Goal: Task Accomplishment & Management: Use online tool/utility

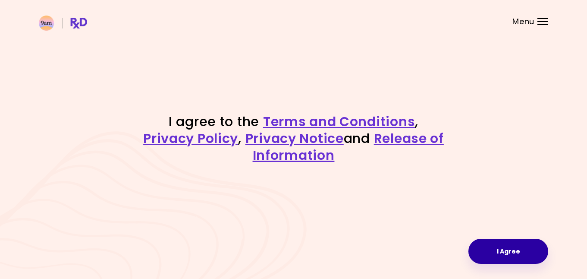
click at [507, 253] on button "I Agree" at bounding box center [509, 251] width 80 height 25
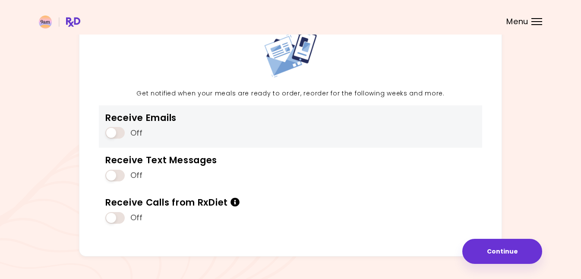
scroll to position [64, 0]
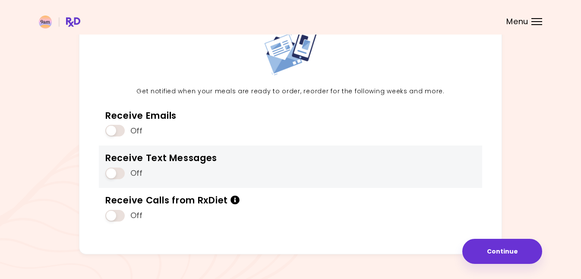
click at [118, 172] on span at bounding box center [114, 173] width 19 height 12
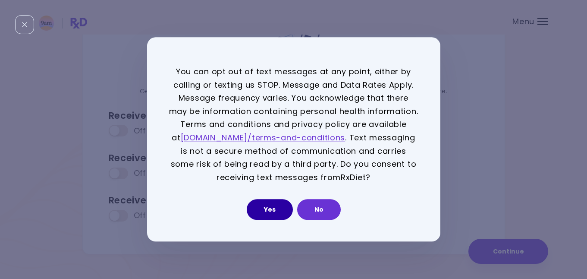
click at [274, 211] on button "Yes" at bounding box center [270, 209] width 46 height 21
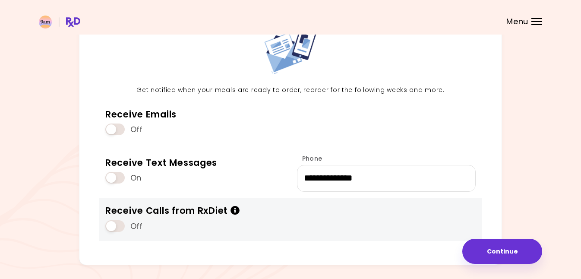
scroll to position [63, 0]
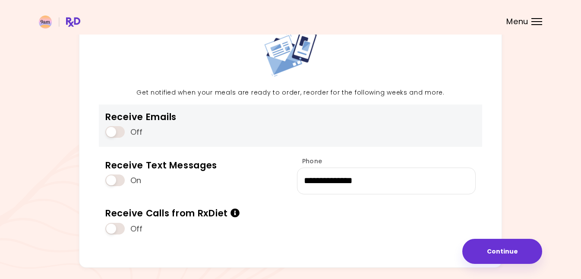
click at [117, 132] on span at bounding box center [114, 132] width 19 height 12
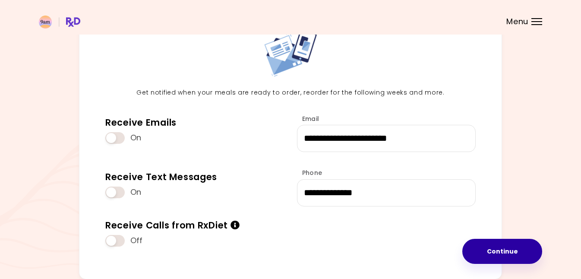
click at [491, 255] on button "Continue" at bounding box center [502, 251] width 80 height 25
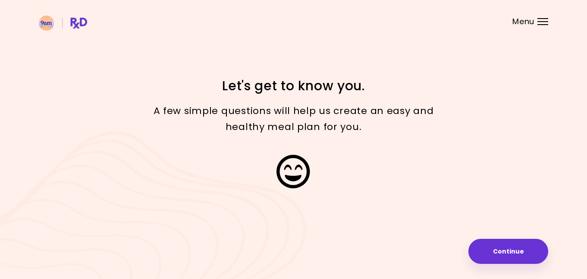
click at [500, 256] on button "Continue" at bounding box center [509, 251] width 80 height 25
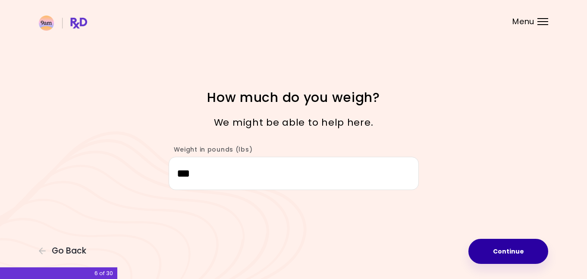
click at [507, 250] on button "Continue" at bounding box center [509, 251] width 80 height 25
select select "****"
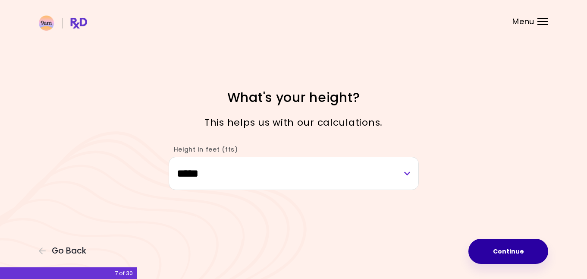
click at [491, 250] on button "Continue" at bounding box center [509, 251] width 80 height 25
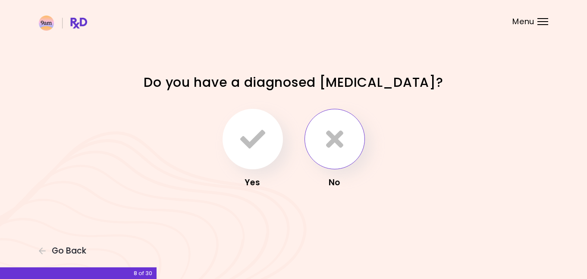
click at [334, 142] on icon "button" at bounding box center [334, 138] width 17 height 25
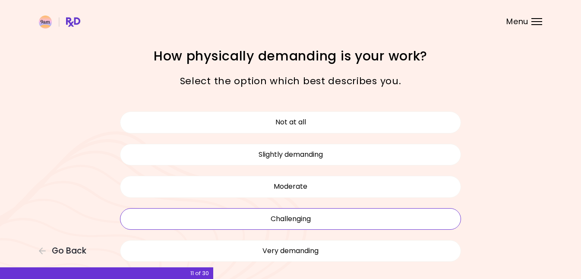
click at [342, 214] on button "Challenging" at bounding box center [290, 219] width 341 height 22
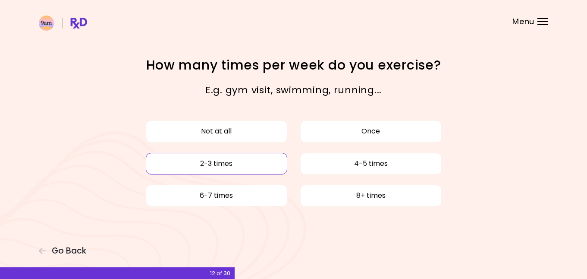
click at [252, 164] on button "2-3 times" at bounding box center [217, 164] width 142 height 22
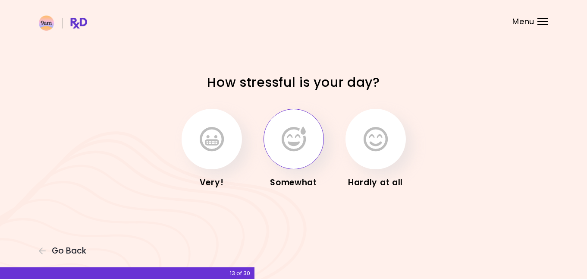
click at [284, 147] on icon "button" at bounding box center [294, 138] width 24 height 25
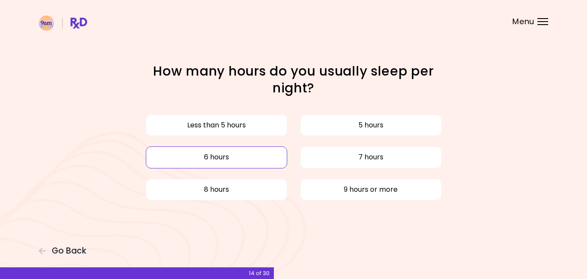
click at [265, 153] on button "6 hours" at bounding box center [217, 157] width 142 height 22
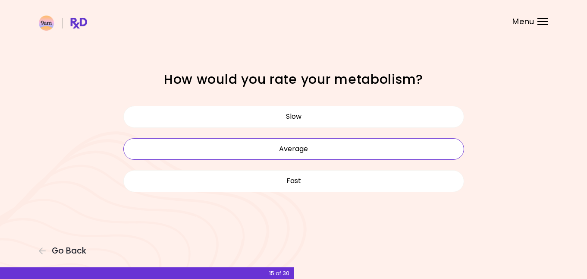
click at [337, 144] on button "Average" at bounding box center [293, 149] width 341 height 22
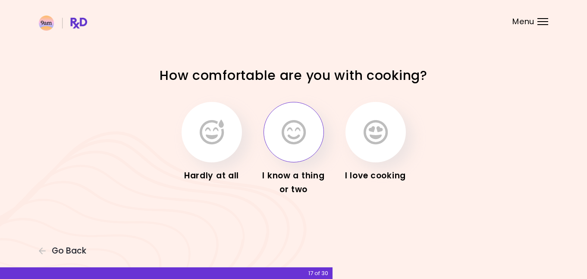
click at [312, 145] on button "button" at bounding box center [294, 132] width 60 height 60
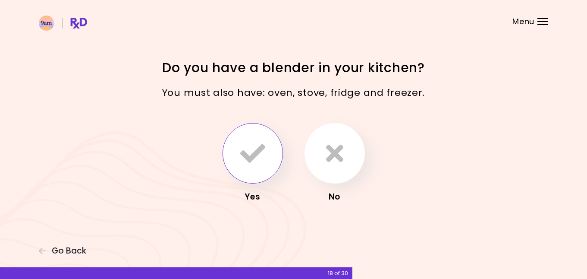
click at [257, 160] on icon "button" at bounding box center [252, 153] width 25 height 25
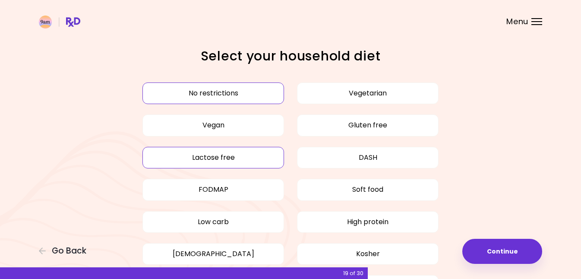
click at [232, 153] on button "Lactose free" at bounding box center [213, 158] width 142 height 22
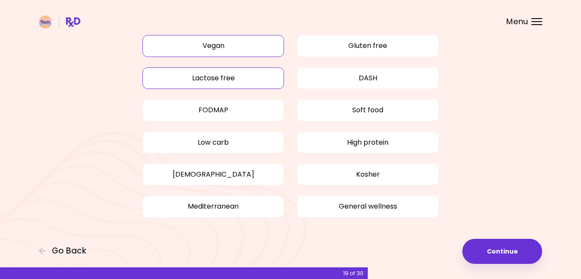
scroll to position [82, 0]
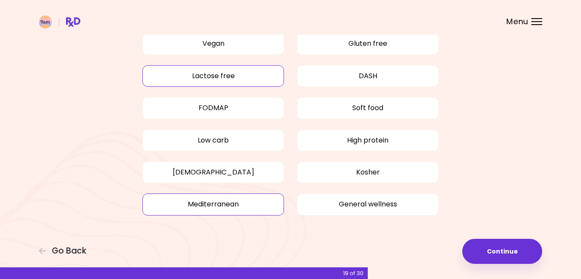
click at [244, 203] on button "Mediterranean" at bounding box center [213, 204] width 142 height 22
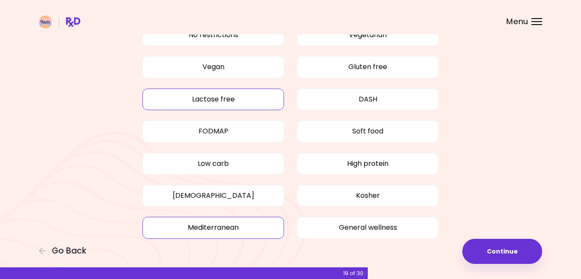
scroll to position [60, 0]
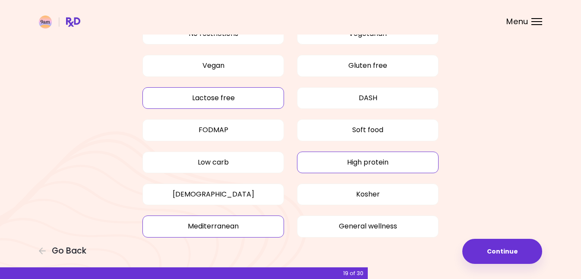
click at [318, 160] on button "High protein" at bounding box center [368, 162] width 142 height 22
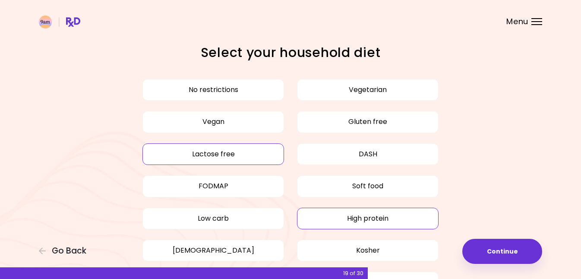
scroll to position [2, 0]
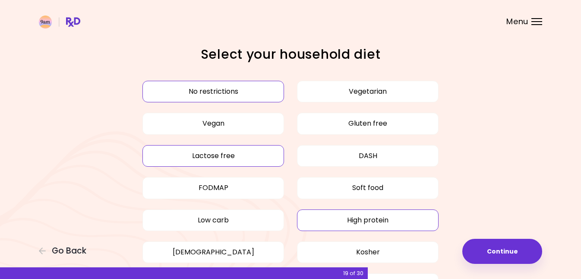
click at [249, 88] on button "No restrictions" at bounding box center [213, 92] width 142 height 22
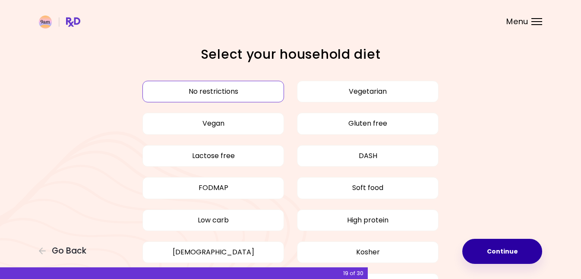
click at [490, 249] on button "Continue" at bounding box center [502, 251] width 80 height 25
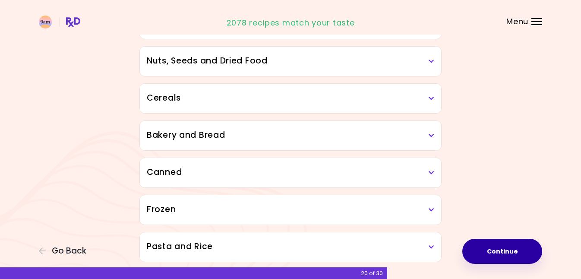
scroll to position [454, 0]
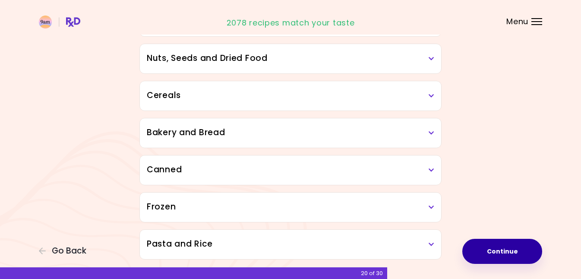
click at [432, 133] on icon at bounding box center [431, 133] width 6 height 6
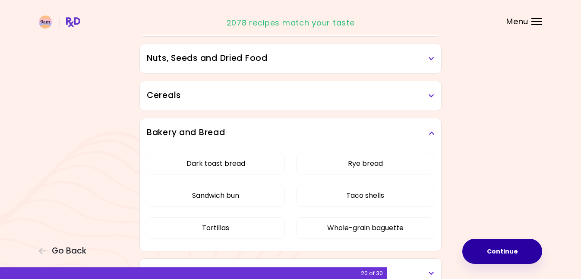
click at [434, 130] on icon at bounding box center [431, 133] width 6 height 6
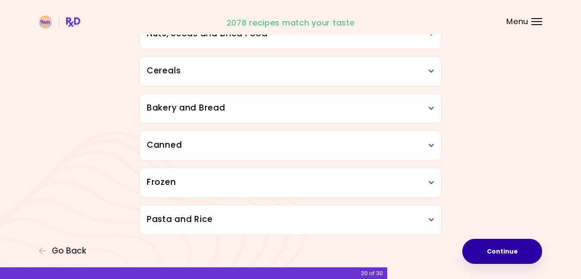
scroll to position [482, 0]
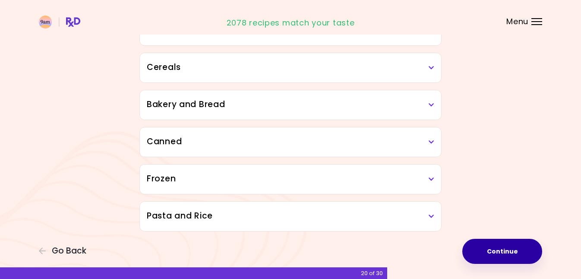
click at [433, 216] on icon at bounding box center [431, 216] width 6 height 6
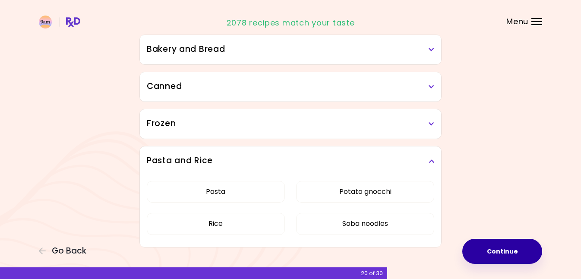
scroll to position [546, 0]
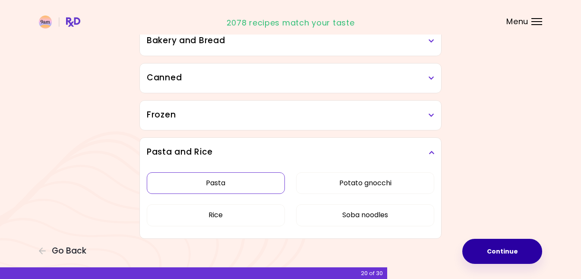
click at [234, 179] on button "Pasta" at bounding box center [216, 183] width 138 height 22
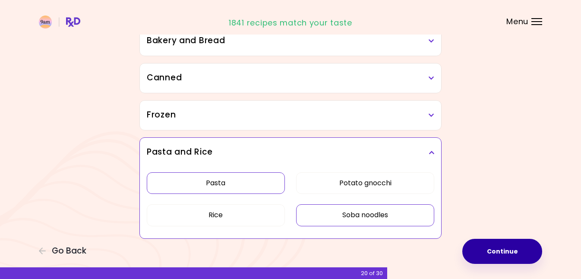
click at [341, 214] on button "Soba noodles" at bounding box center [365, 215] width 138 height 22
click at [349, 184] on button "Potato gnocchi" at bounding box center [365, 183] width 138 height 22
click at [494, 253] on button "Continue" at bounding box center [502, 251] width 80 height 25
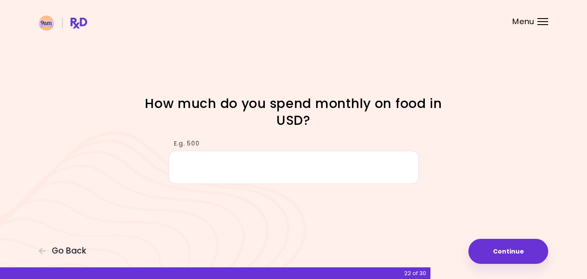
click at [211, 166] on input "E.g. 500" at bounding box center [294, 167] width 250 height 33
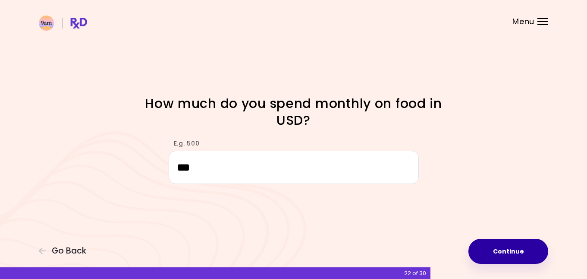
type input "***"
click at [493, 246] on button "Continue" at bounding box center [509, 251] width 80 height 25
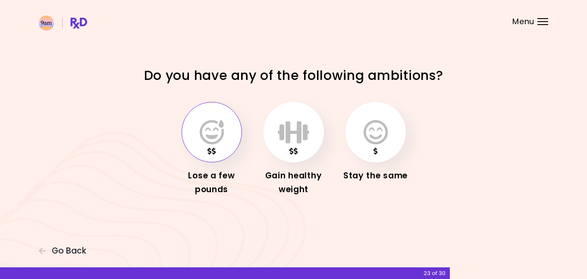
click at [223, 134] on icon "button" at bounding box center [212, 132] width 24 height 25
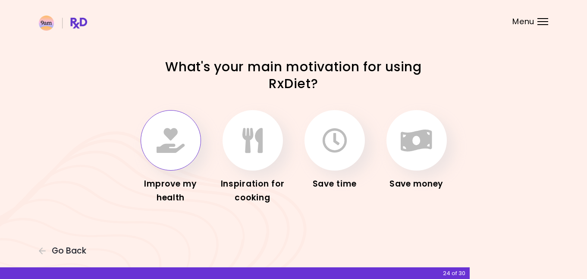
click at [170, 132] on icon "button" at bounding box center [171, 140] width 28 height 25
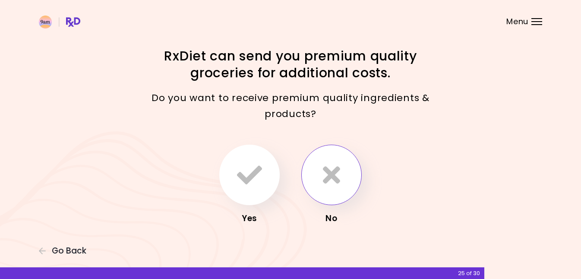
click at [330, 176] on icon "button" at bounding box center [331, 174] width 17 height 25
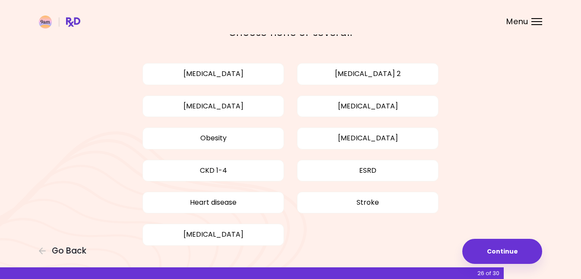
scroll to position [50, 0]
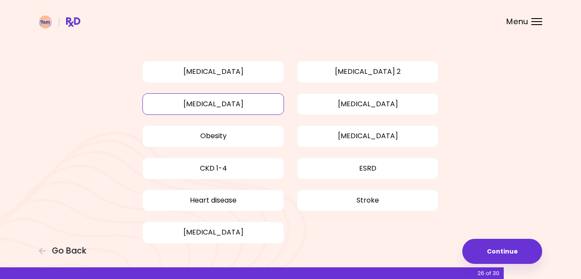
click at [257, 101] on button "[MEDICAL_DATA]" at bounding box center [213, 104] width 142 height 22
click at [249, 135] on button "Obesity" at bounding box center [213, 136] width 142 height 22
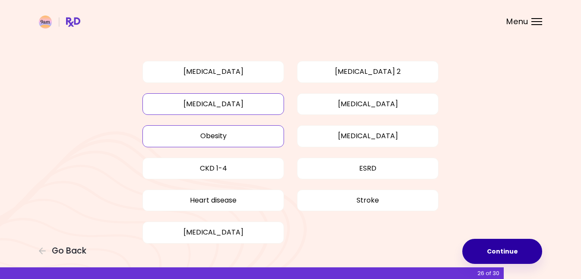
click at [492, 248] on button "Continue" at bounding box center [502, 251] width 80 height 25
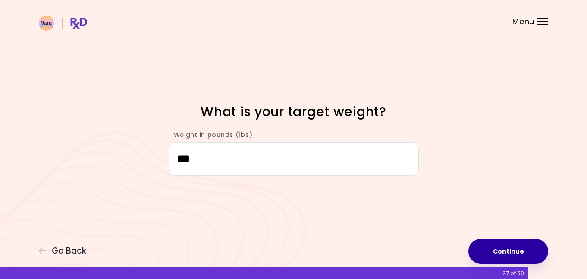
type input "***"
click at [500, 250] on button "Continue" at bounding box center [509, 251] width 80 height 25
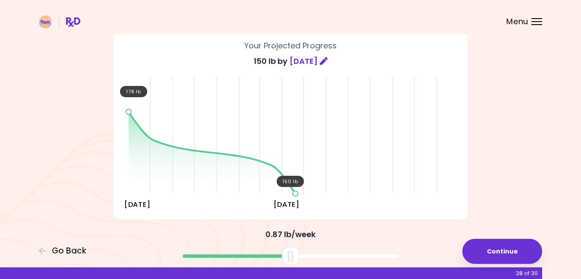
scroll to position [60, 0]
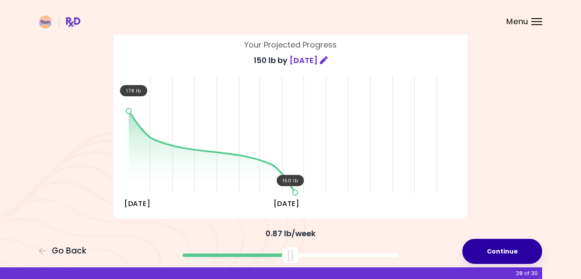
click at [496, 252] on button "Continue" at bounding box center [502, 251] width 80 height 25
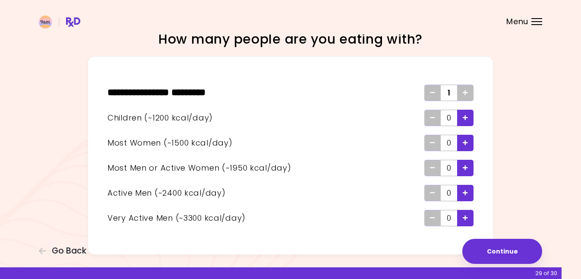
scroll to position [16, 0]
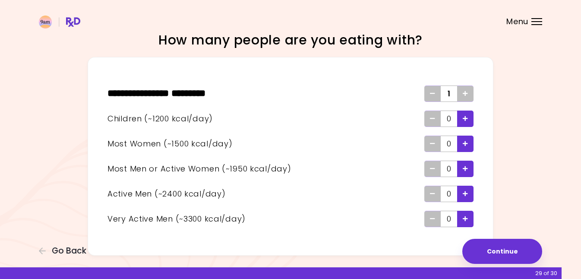
click at [464, 170] on icon "Add - Man or Active Woman" at bounding box center [465, 169] width 5 height 6
click at [433, 167] on icon "Remove - Man or Active Woman" at bounding box center [432, 169] width 5 height 6
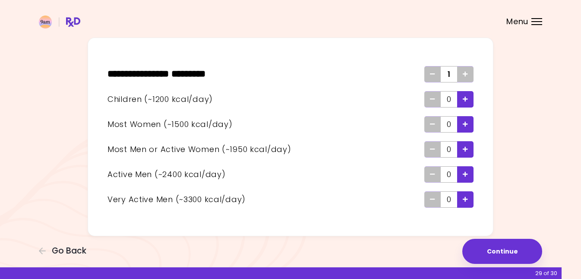
scroll to position [40, 0]
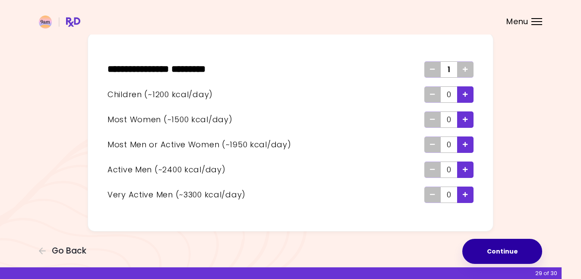
click at [501, 251] on button "Continue" at bounding box center [502, 251] width 80 height 25
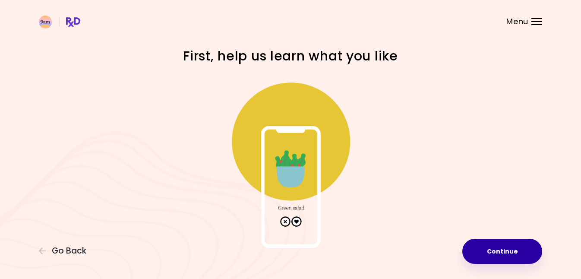
click at [507, 253] on button "Continue" at bounding box center [502, 251] width 80 height 25
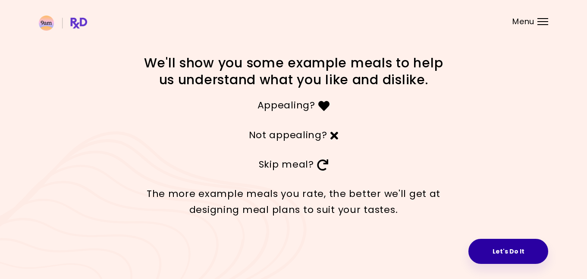
click at [501, 252] on button "Let's Do It" at bounding box center [509, 251] width 80 height 25
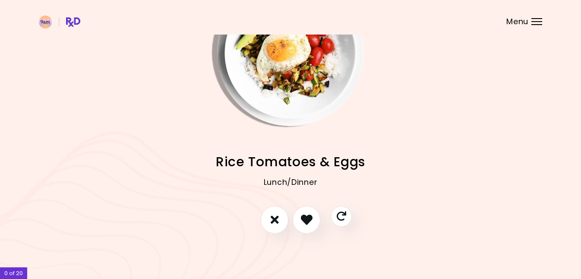
scroll to position [65, 0]
click at [268, 229] on button "I don't like this recipe" at bounding box center [274, 220] width 32 height 32
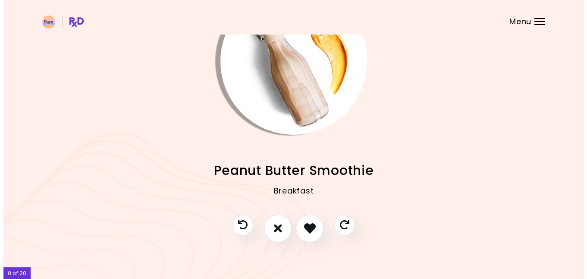
scroll to position [47, 0]
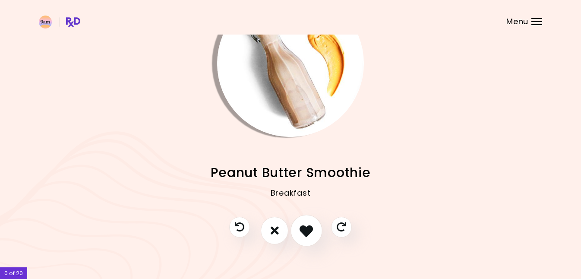
click at [305, 237] on icon "I like this recipe" at bounding box center [305, 229] width 13 height 13
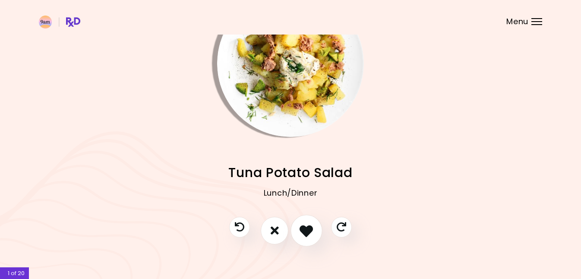
click at [306, 237] on icon "I like this recipe" at bounding box center [305, 229] width 13 height 13
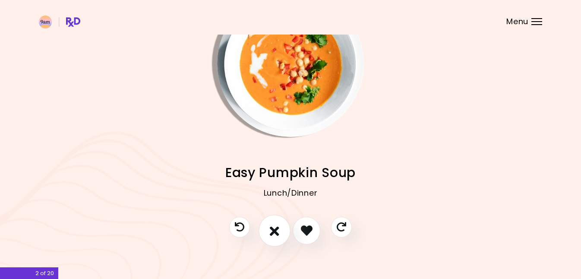
click at [267, 245] on button "I don't like this recipe" at bounding box center [274, 230] width 32 height 32
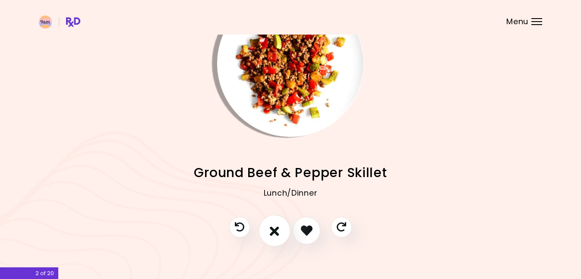
click at [272, 237] on icon "I don't like this recipe" at bounding box center [274, 229] width 9 height 13
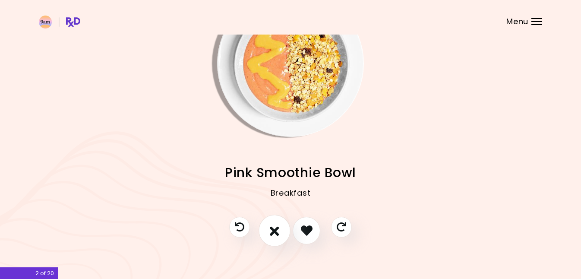
click at [268, 245] on button "I don't like this recipe" at bounding box center [274, 230] width 32 height 32
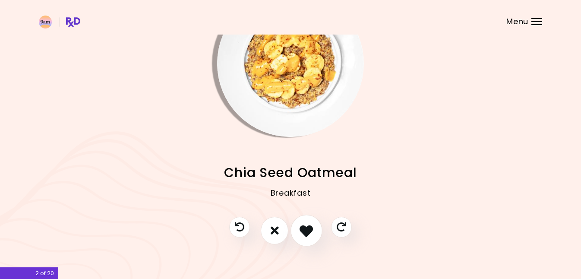
click at [308, 237] on icon "I like this recipe" at bounding box center [305, 229] width 13 height 13
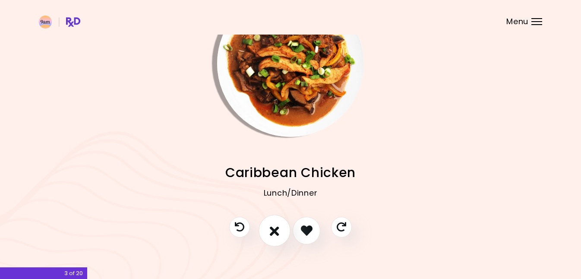
click at [276, 237] on icon "I don't like this recipe" at bounding box center [274, 229] width 9 height 13
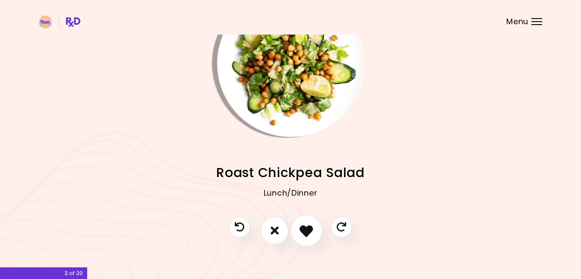
click at [307, 237] on icon "I like this recipe" at bounding box center [305, 229] width 13 height 13
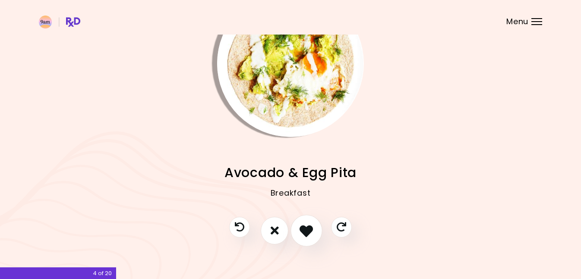
click at [308, 237] on icon "I like this recipe" at bounding box center [305, 229] width 13 height 13
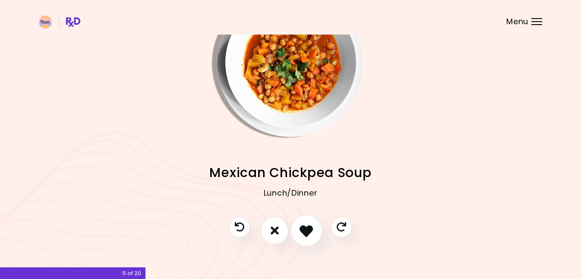
click at [307, 237] on icon "I like this recipe" at bounding box center [305, 229] width 13 height 13
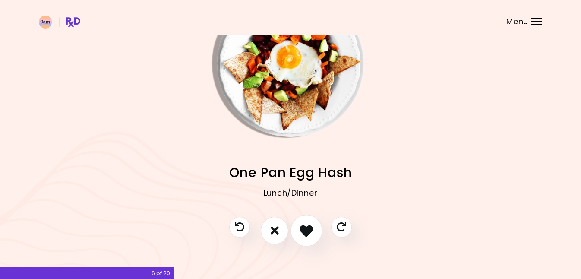
click at [308, 237] on icon "I like this recipe" at bounding box center [305, 229] width 13 height 13
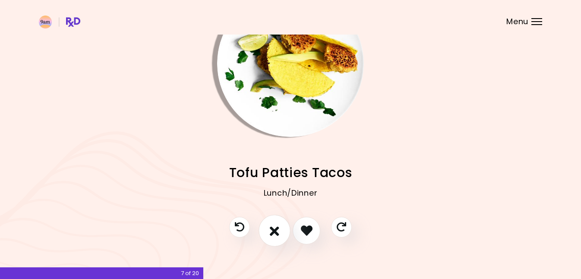
click at [273, 237] on icon "I don't like this recipe" at bounding box center [274, 229] width 9 height 13
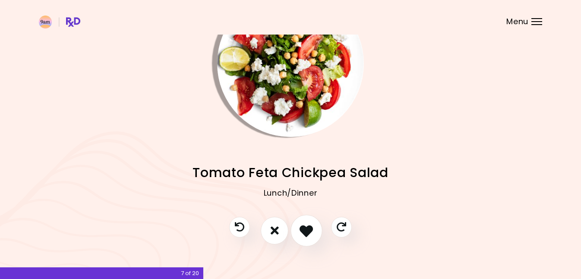
click at [306, 237] on icon "I like this recipe" at bounding box center [305, 229] width 13 height 13
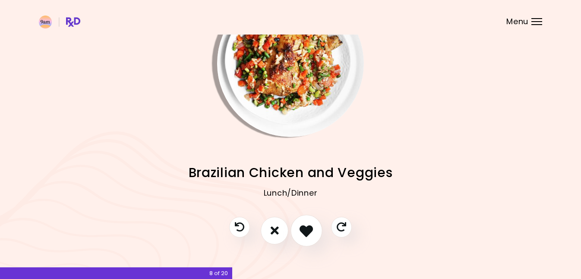
click at [305, 237] on icon "I like this recipe" at bounding box center [305, 229] width 13 height 13
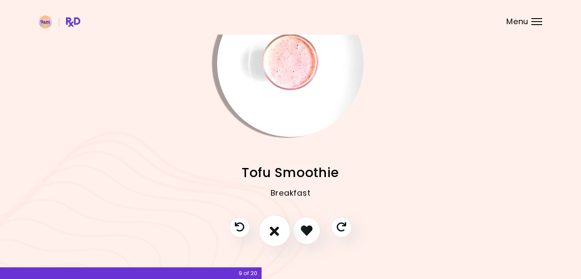
click at [274, 237] on icon "I don't like this recipe" at bounding box center [274, 229] width 9 height 13
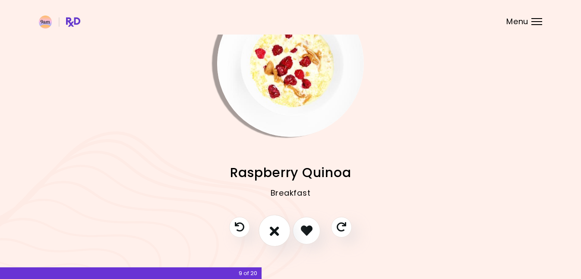
click at [272, 237] on icon "I don't like this recipe" at bounding box center [274, 229] width 9 height 13
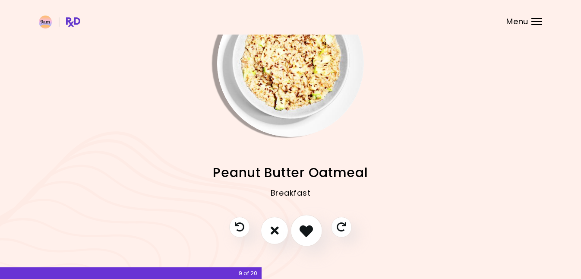
click at [306, 237] on icon "I like this recipe" at bounding box center [305, 229] width 13 height 13
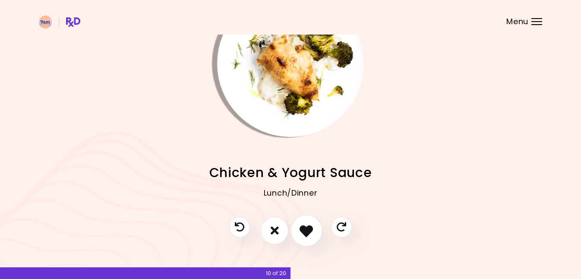
click at [305, 237] on icon "I like this recipe" at bounding box center [305, 229] width 13 height 13
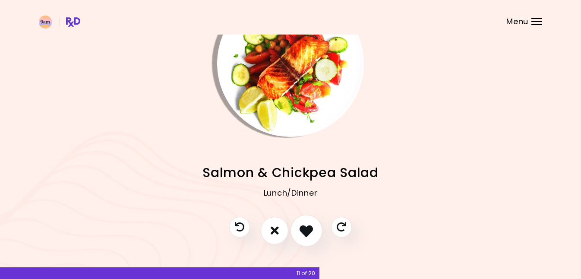
click at [305, 237] on icon "I like this recipe" at bounding box center [305, 229] width 13 height 13
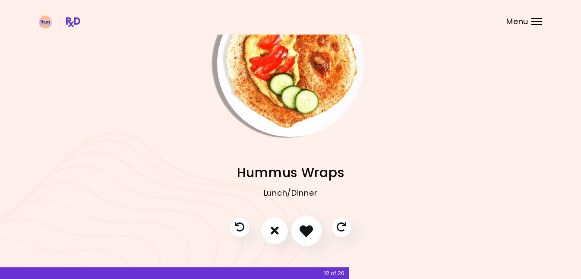
click at [304, 237] on icon "I like this recipe" at bounding box center [305, 229] width 13 height 13
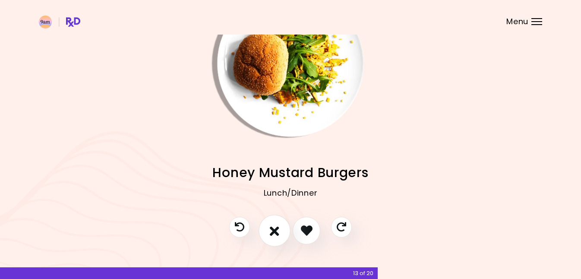
click at [270, 237] on icon "I don't like this recipe" at bounding box center [274, 229] width 9 height 13
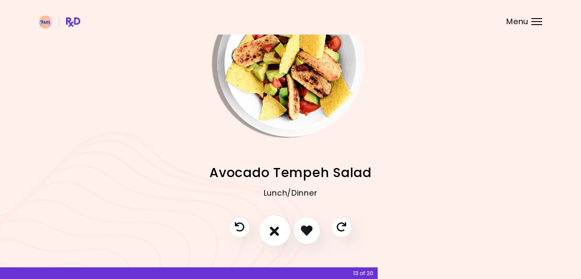
click at [270, 237] on icon "I don't like this recipe" at bounding box center [274, 229] width 9 height 13
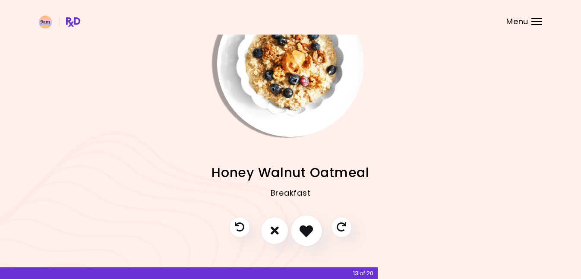
click at [303, 237] on icon "I like this recipe" at bounding box center [305, 229] width 13 height 13
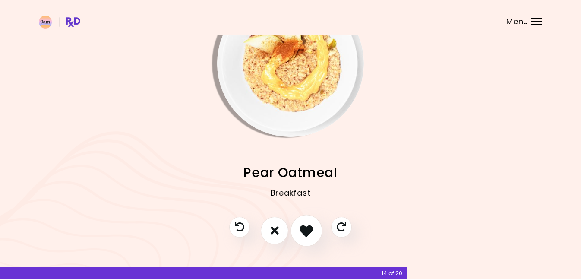
click at [308, 237] on icon "I like this recipe" at bounding box center [305, 229] width 13 height 13
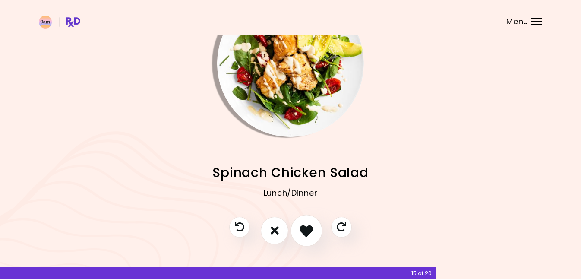
click at [302, 237] on icon "I like this recipe" at bounding box center [305, 229] width 13 height 13
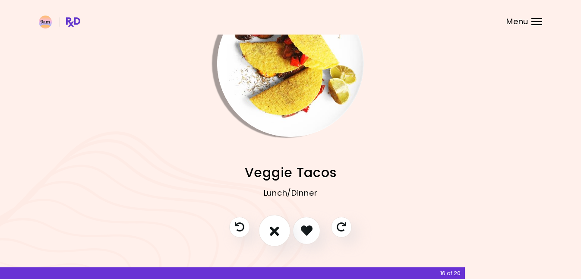
click at [270, 237] on icon "I don't like this recipe" at bounding box center [274, 229] width 9 height 13
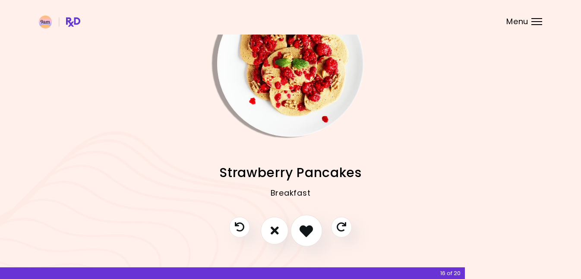
click at [305, 237] on icon "I like this recipe" at bounding box center [305, 229] width 13 height 13
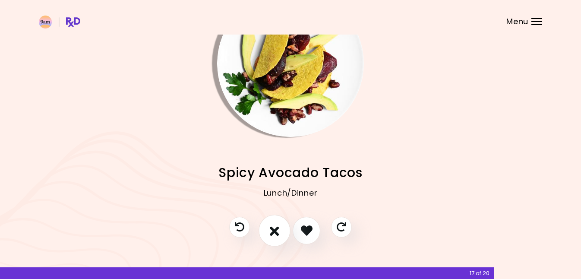
click at [271, 237] on icon "I don't like this recipe" at bounding box center [274, 229] width 9 height 13
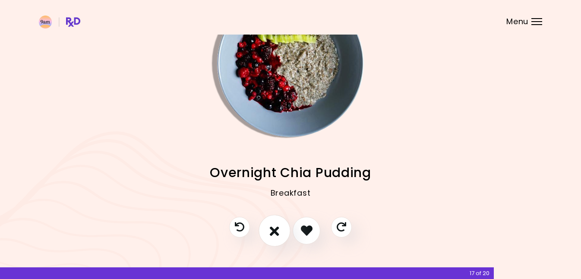
click at [270, 237] on icon "I don't like this recipe" at bounding box center [274, 229] width 9 height 13
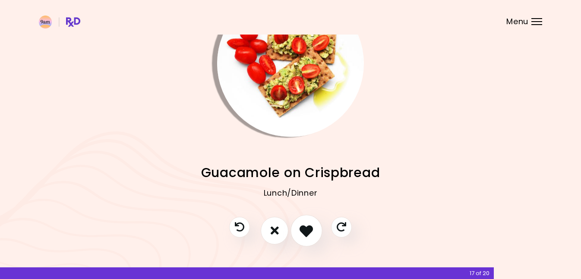
click at [307, 237] on icon "I like this recipe" at bounding box center [305, 229] width 13 height 13
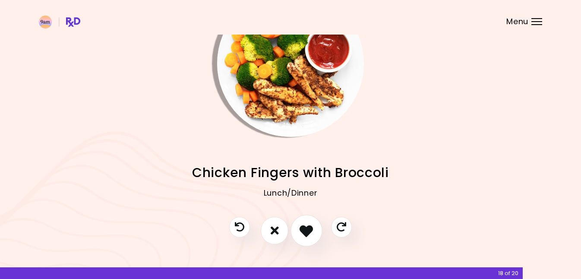
click at [305, 237] on icon "I like this recipe" at bounding box center [305, 229] width 13 height 13
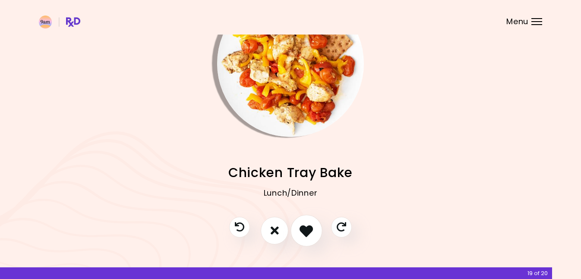
click at [305, 237] on icon "I like this recipe" at bounding box center [305, 229] width 13 height 13
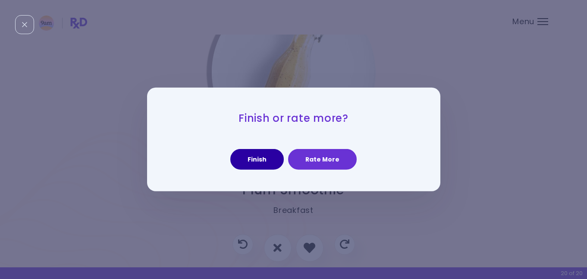
click at [269, 162] on button "Finish" at bounding box center [256, 159] width 53 height 21
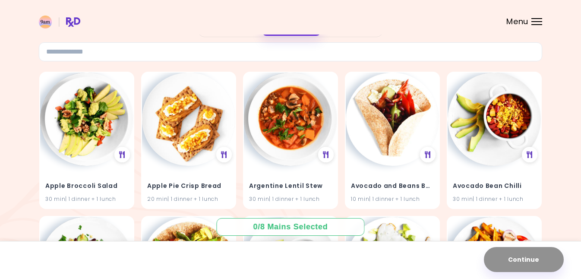
scroll to position [63, 0]
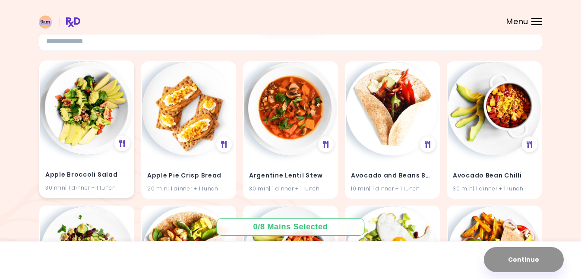
click at [77, 176] on h4 "Apple Broccoli Salad" at bounding box center [86, 175] width 83 height 14
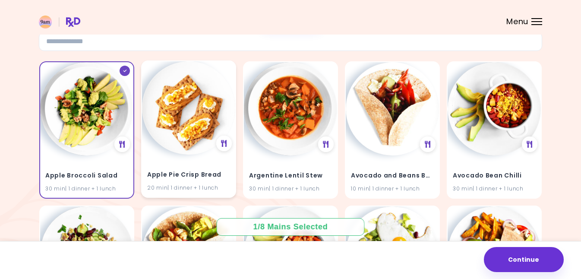
click at [203, 172] on h4 "Apple Pie Crisp Bread" at bounding box center [188, 175] width 83 height 14
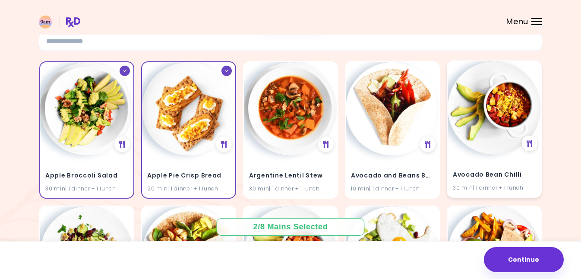
click at [486, 154] on div "Avocado Bean Chilli 30 min | 1 dinner + 1 lunch" at bounding box center [493, 175] width 93 height 42
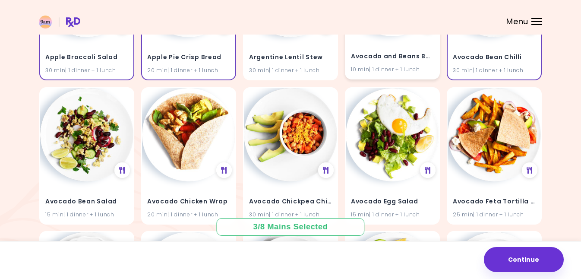
scroll to position [182, 0]
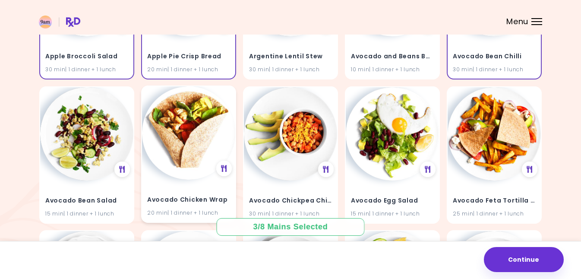
click at [188, 196] on h4 "Avocado Chicken Wrap" at bounding box center [188, 199] width 83 height 14
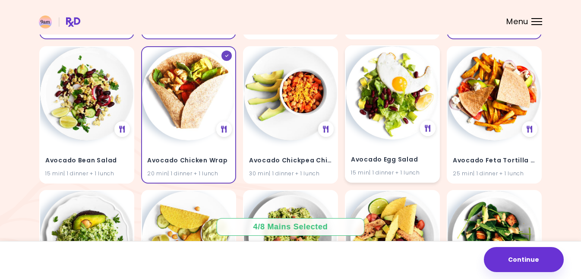
scroll to position [225, 0]
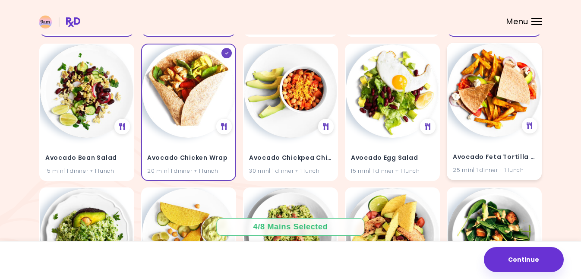
click at [479, 142] on div "Avocado Feta Tortilla Club 25 min | 1 dinner + 1 lunch" at bounding box center [493, 158] width 93 height 42
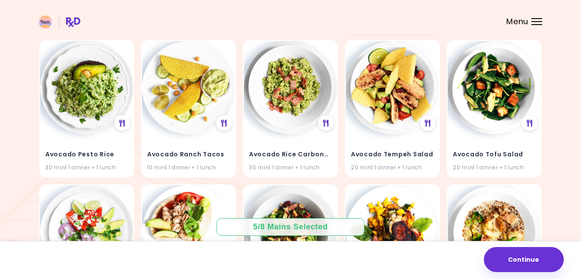
scroll to position [372, 0]
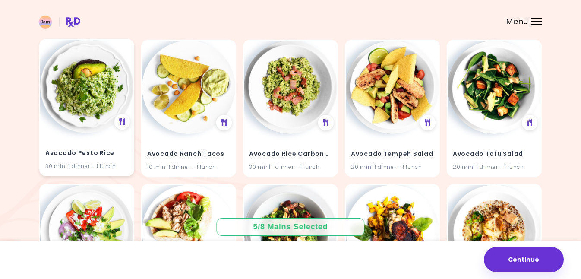
click at [80, 152] on h4 "Avocado Pesto Rice" at bounding box center [86, 153] width 83 height 14
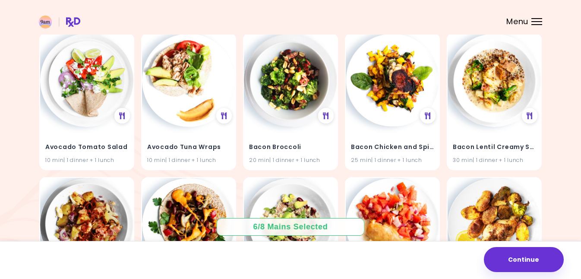
scroll to position [524, 0]
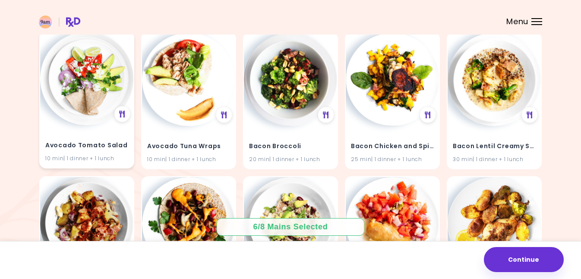
click at [90, 127] on div "Avocado Tomato Salad 10 min | 1 dinner + 1 lunch" at bounding box center [86, 147] width 93 height 42
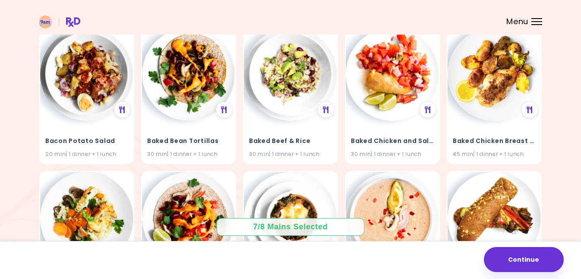
scroll to position [675, 0]
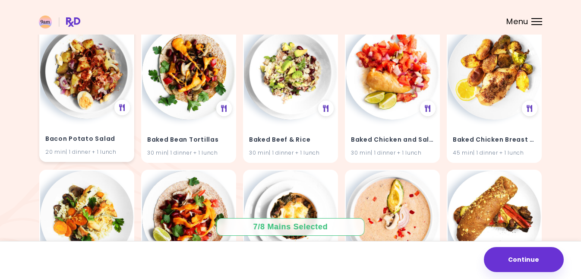
click at [90, 137] on h4 "Bacon Potato Salad" at bounding box center [86, 139] width 83 height 14
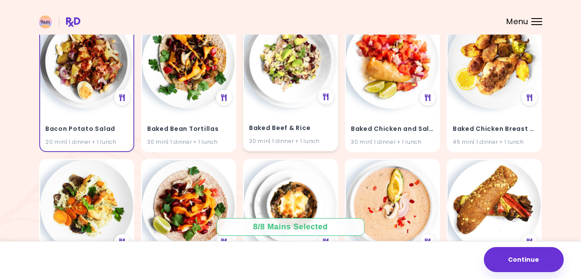
scroll to position [686, 0]
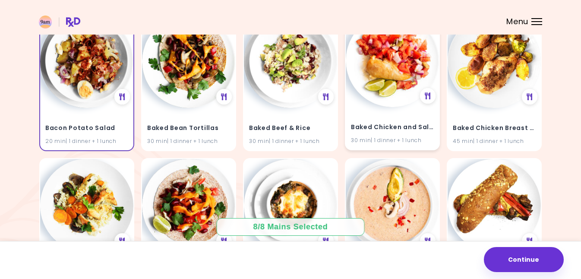
click at [380, 131] on h4 "Baked Chicken and Salsa" at bounding box center [392, 127] width 83 height 14
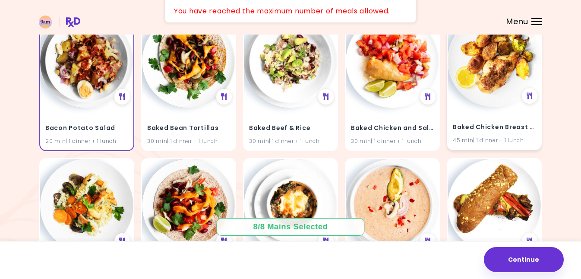
click at [473, 126] on h4 "Baked Chicken Breast With Potatoes" at bounding box center [494, 127] width 83 height 14
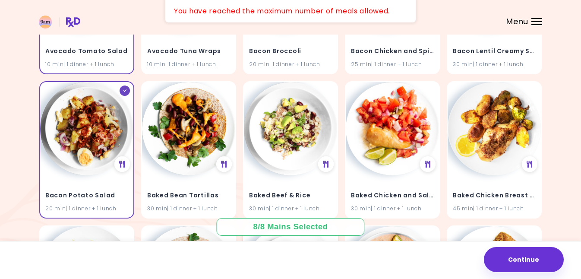
scroll to position [607, 0]
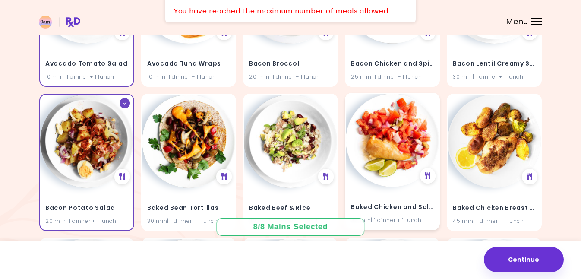
click at [405, 191] on div "Baked Chicken and Salsa 30 min | 1 dinner + 1 lunch" at bounding box center [392, 208] width 93 height 42
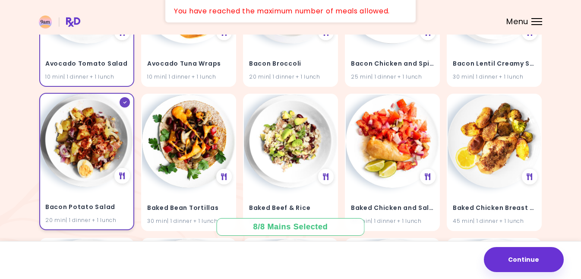
click at [95, 204] on h4 "Bacon Potato Salad" at bounding box center [86, 207] width 83 height 14
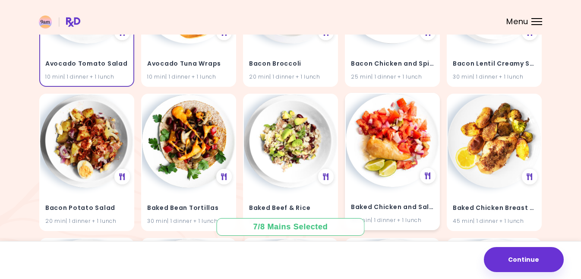
click at [422, 200] on div "Baked Chicken and Salsa 30 min | 1 dinner + 1 lunch" at bounding box center [392, 208] width 93 height 42
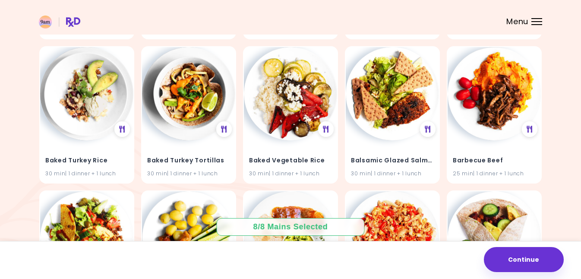
scroll to position [1233, 0]
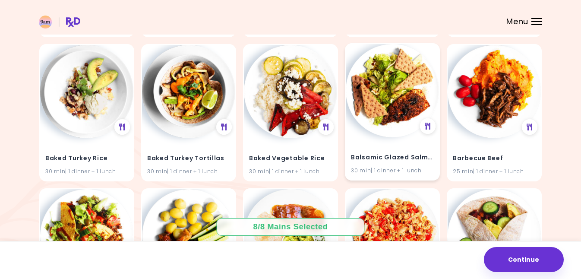
click at [400, 161] on h4 "Balsamic Glazed Salmon" at bounding box center [392, 157] width 83 height 14
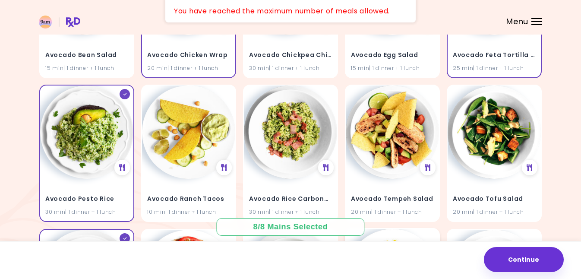
scroll to position [328, 0]
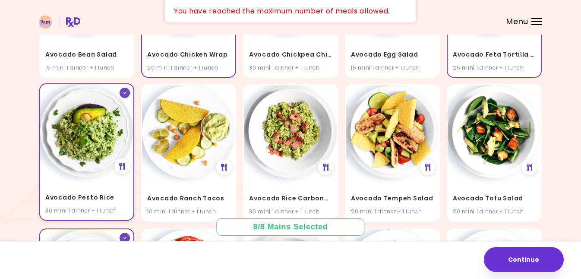
click at [87, 190] on div "Avocado Pesto Rice 30 min | 1 dinner + 1 lunch" at bounding box center [86, 199] width 93 height 42
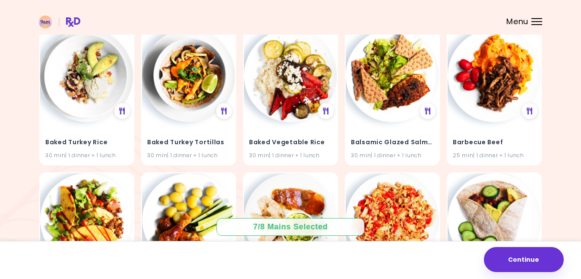
scroll to position [1229, 0]
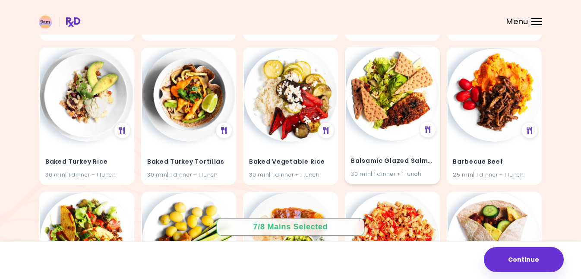
click at [378, 164] on h4 "Balsamic Glazed Salmon" at bounding box center [392, 161] width 83 height 14
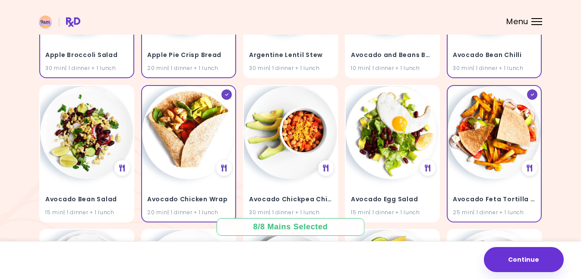
scroll to position [185, 0]
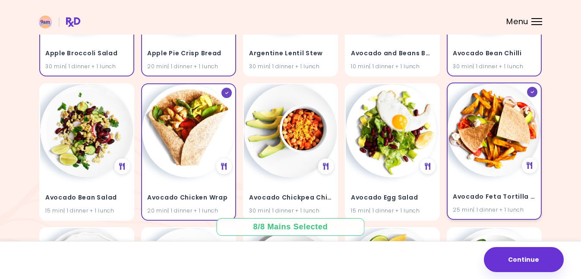
click at [488, 157] on img at bounding box center [493, 129] width 93 height 93
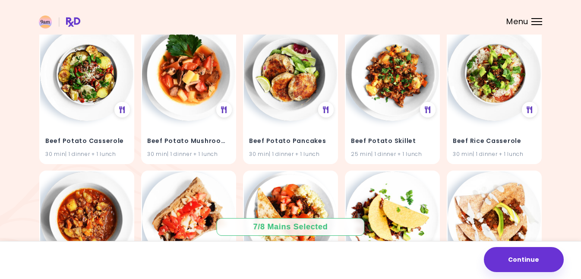
scroll to position [3415, 0]
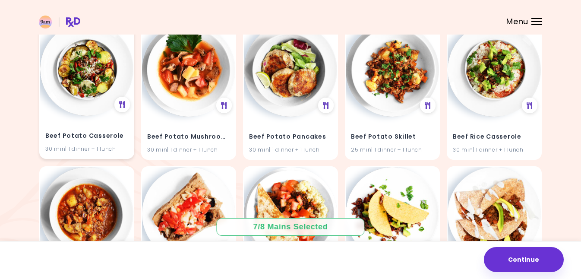
click at [97, 139] on h4 "Beef Potato Casserole" at bounding box center [86, 136] width 83 height 14
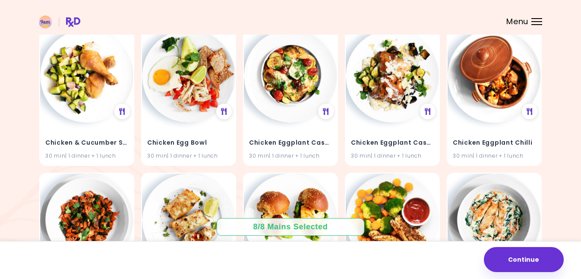
scroll to position [7014, 0]
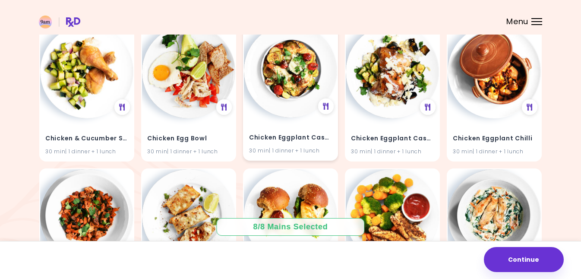
click at [283, 138] on h4 "Chicken Eggplant Casserole" at bounding box center [290, 138] width 83 height 14
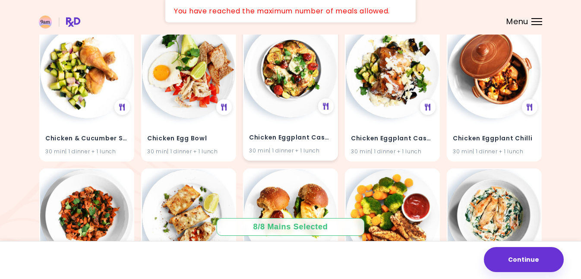
click at [284, 139] on h4 "Chicken Eggplant Casserole" at bounding box center [290, 138] width 83 height 14
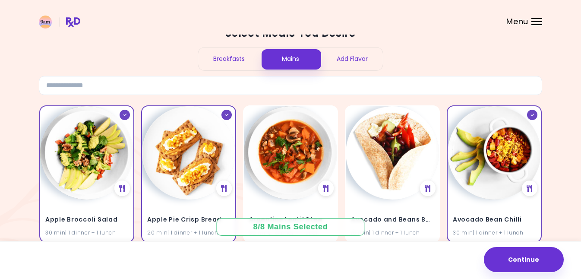
scroll to position [22, 0]
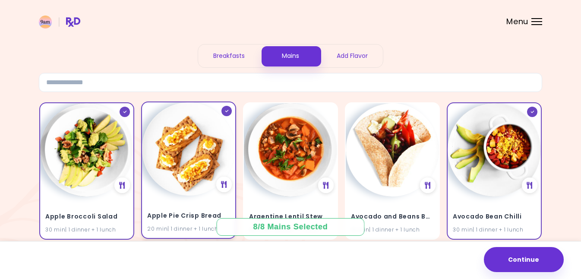
click at [193, 211] on h4 "Apple Pie Crisp Bread" at bounding box center [188, 216] width 83 height 14
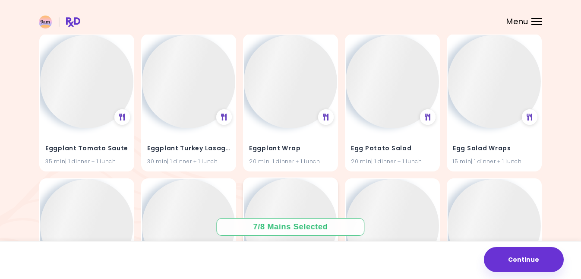
scroll to position [12048, 0]
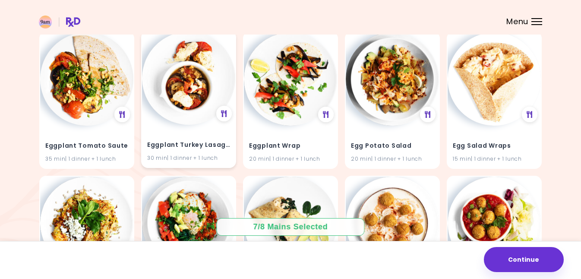
click at [184, 145] on h4 "Eggplant Turkey Lasagna" at bounding box center [188, 145] width 83 height 14
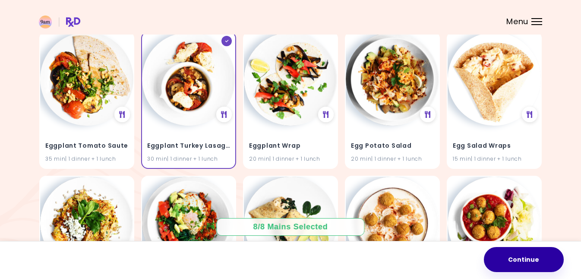
click at [521, 258] on button "Continue" at bounding box center [524, 259] width 80 height 25
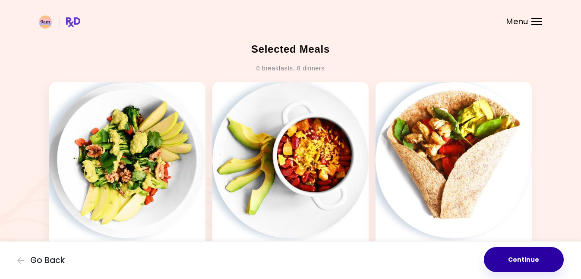
click at [535, 264] on button "Continue" at bounding box center [524, 259] width 80 height 25
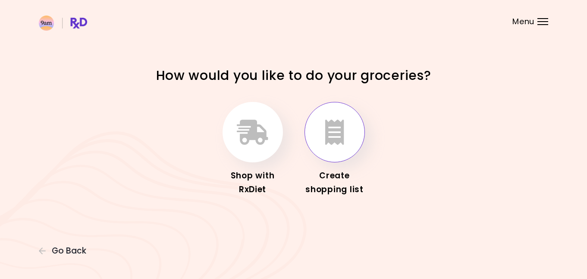
click at [333, 147] on button "button" at bounding box center [335, 132] width 60 height 60
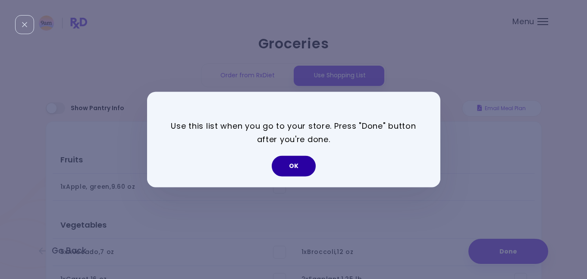
click at [293, 167] on button "OK" at bounding box center [294, 166] width 44 height 21
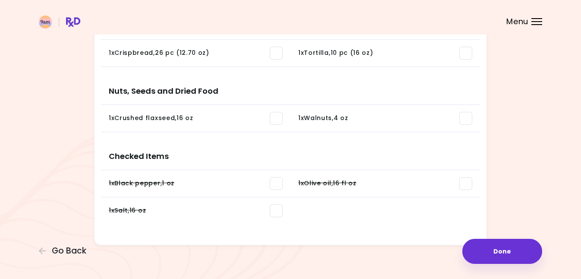
scroll to position [821, 0]
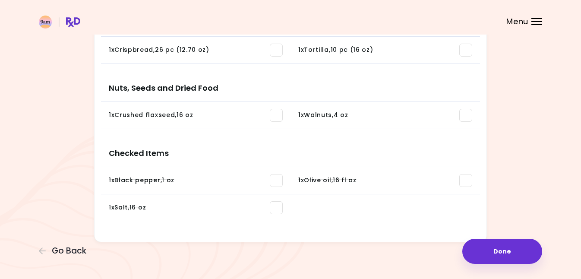
click at [272, 180] on span at bounding box center [276, 180] width 13 height 13
click at [276, 211] on span at bounding box center [276, 207] width 13 height 13
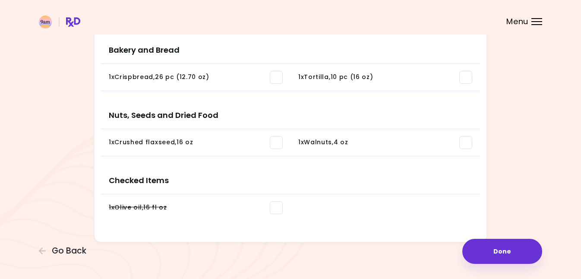
click at [274, 208] on span at bounding box center [276, 207] width 13 height 13
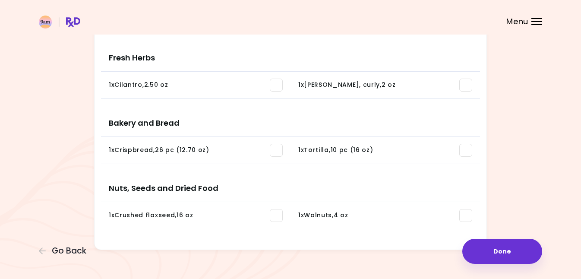
scroll to position [747, 0]
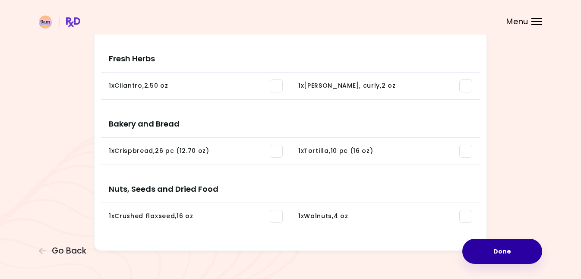
click at [500, 256] on button "Done" at bounding box center [502, 251] width 80 height 25
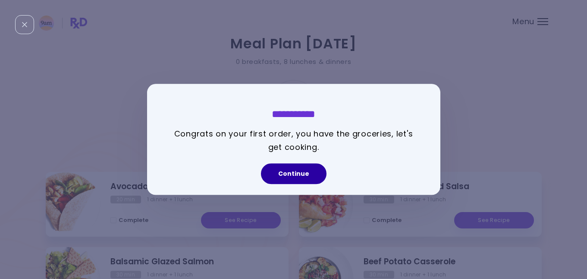
click at [295, 174] on button "Continue" at bounding box center [294, 174] width 66 height 21
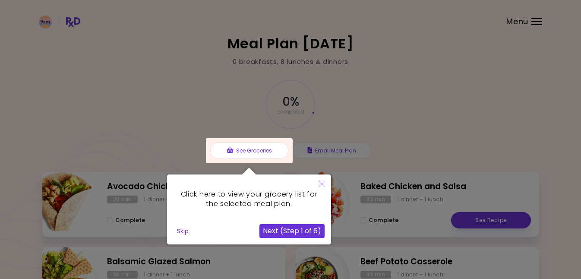
click at [405, 113] on div at bounding box center [290, 254] width 581 height 509
click at [258, 151] on div at bounding box center [249, 150] width 87 height 25
click at [277, 233] on button "Next (Step 1 of 6)" at bounding box center [291, 231] width 65 height 14
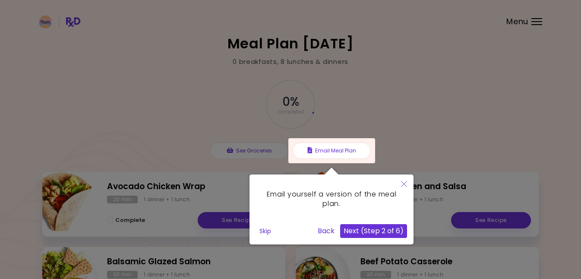
click at [355, 232] on button "Next (Step 2 of 6)" at bounding box center [373, 231] width 67 height 14
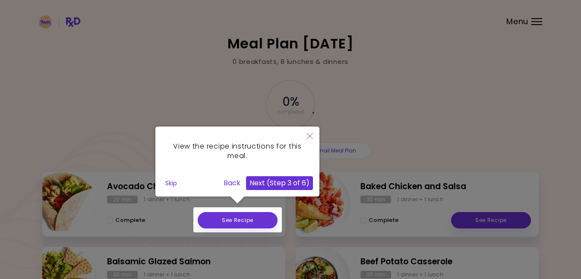
click at [245, 225] on div at bounding box center [237, 219] width 88 height 25
click at [283, 181] on button "Next (Step 3 of 6)" at bounding box center [279, 183] width 67 height 14
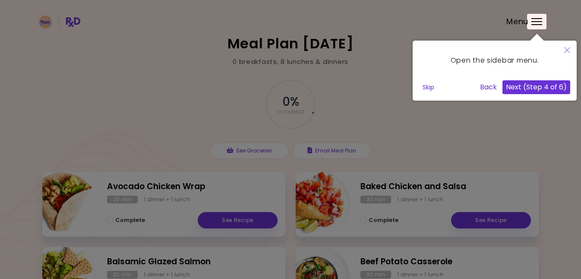
click at [536, 87] on button "Next (Step 4 of 6)" at bounding box center [536, 87] width 68 height 14
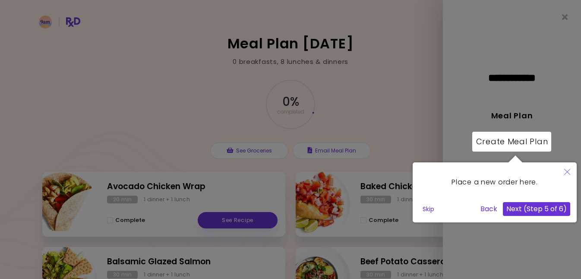
click at [499, 181] on div "Place a new order here." at bounding box center [494, 182] width 151 height 27
click at [524, 209] on button "Next (Step 5 of 6)" at bounding box center [536, 209] width 67 height 14
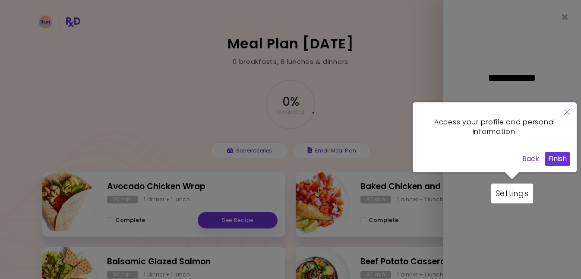
click at [557, 157] on button "Finish" at bounding box center [556, 159] width 25 height 14
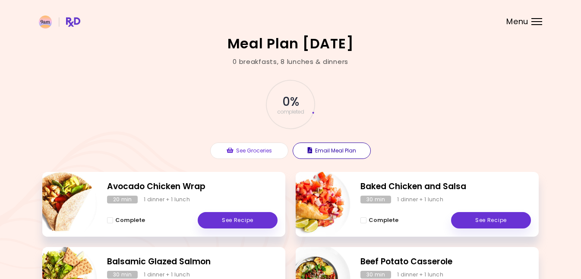
click at [349, 148] on button "Email Meal Plan" at bounding box center [332, 150] width 78 height 16
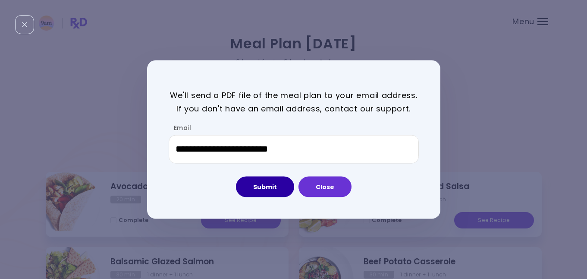
click at [271, 186] on button "Submit" at bounding box center [265, 186] width 58 height 21
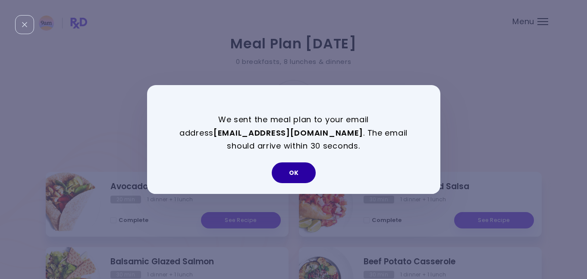
click at [300, 174] on button "OK" at bounding box center [294, 172] width 44 height 21
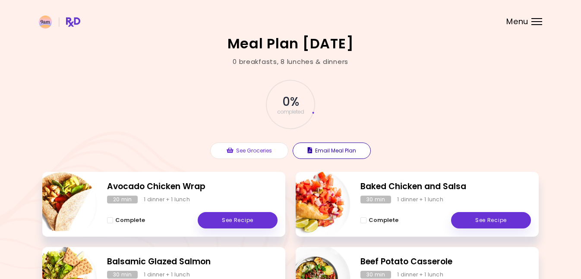
click at [340, 152] on button "Email Meal Plan" at bounding box center [332, 150] width 78 height 16
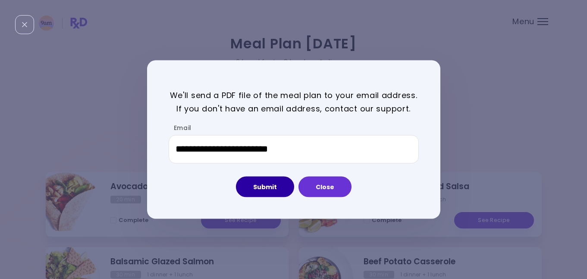
click at [273, 186] on button "Submit" at bounding box center [265, 186] width 58 height 21
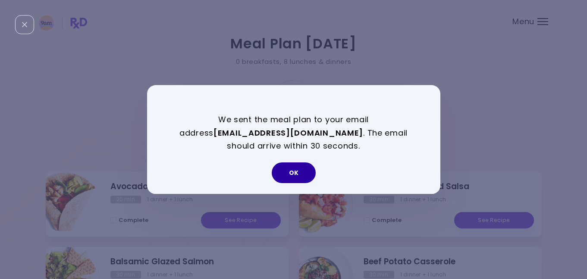
click at [301, 175] on button "OK" at bounding box center [294, 172] width 44 height 21
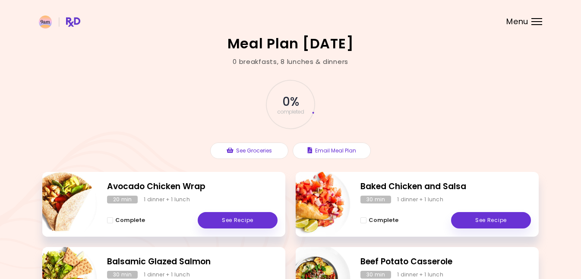
click at [536, 21] on div "Menu" at bounding box center [536, 21] width 11 height 7
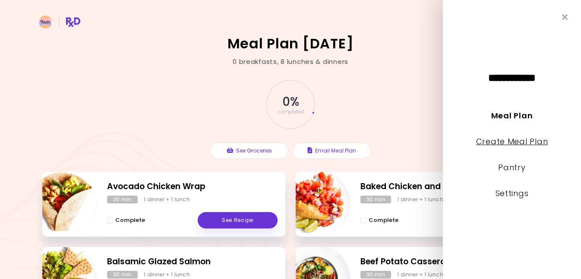
click at [501, 143] on link "Create Meal Plan" at bounding box center [512, 141] width 72 height 11
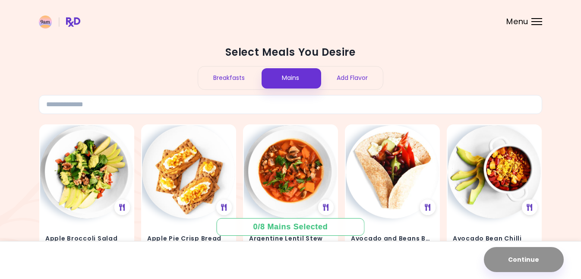
click at [236, 80] on div "Breakfasts" at bounding box center [229, 77] width 62 height 23
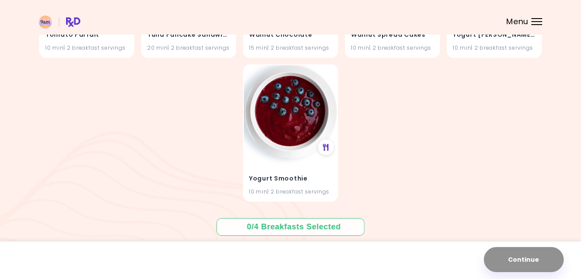
scroll to position [4527, 0]
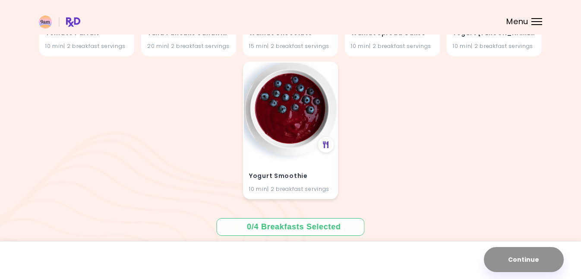
click at [308, 175] on h4 "Yogurt Smoothie" at bounding box center [290, 176] width 83 height 14
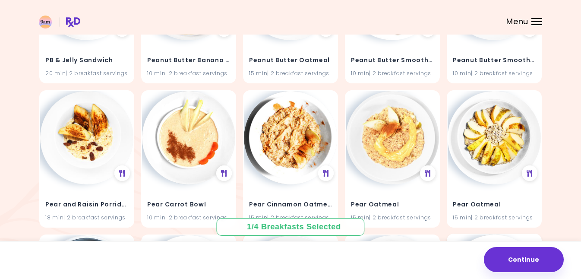
scroll to position [3058, 0]
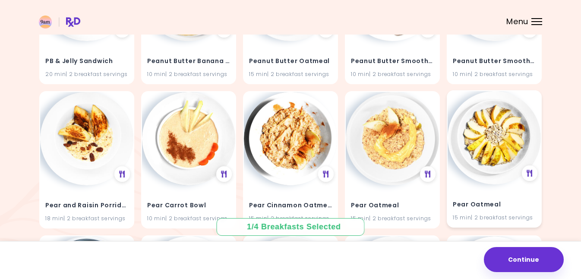
click at [503, 146] on img at bounding box center [493, 137] width 93 height 93
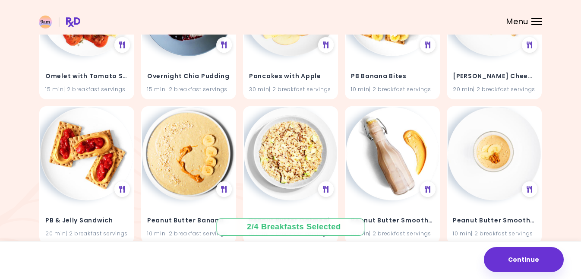
scroll to position [2907, 0]
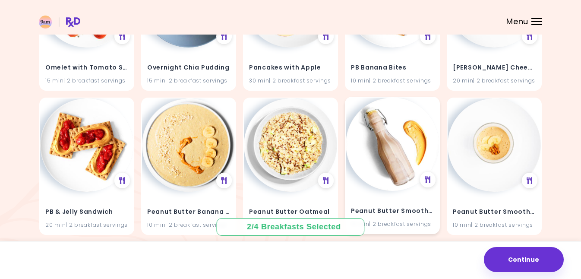
click at [405, 173] on img at bounding box center [392, 144] width 93 height 93
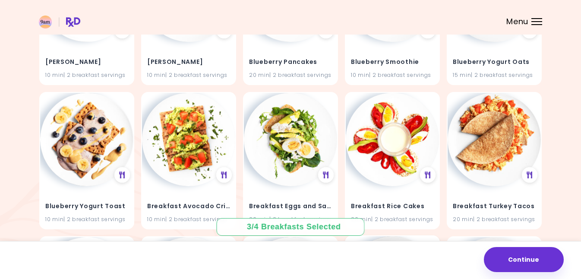
scroll to position [894, 0]
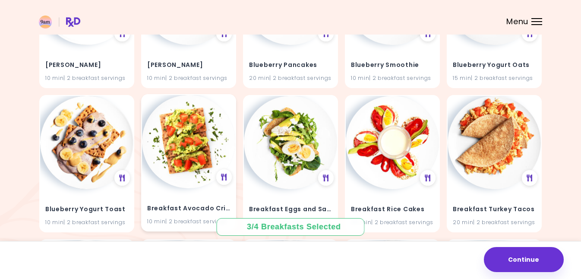
click at [190, 189] on div "Breakfast Avocado Crispbread 10 min | 2 breakfast servings" at bounding box center [188, 209] width 93 height 42
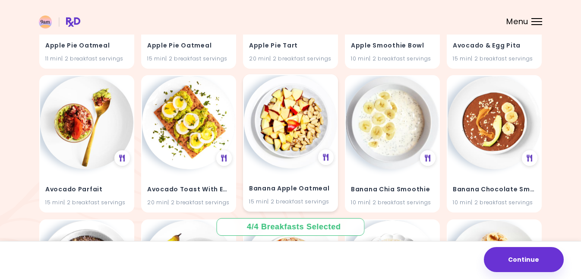
scroll to position [339, 0]
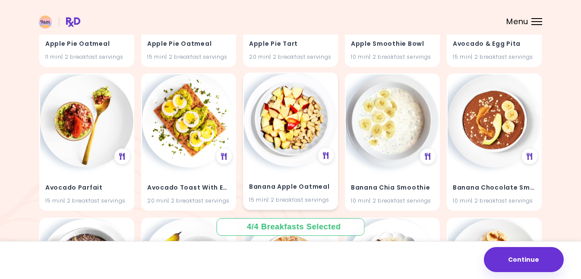
click at [290, 181] on h4 "Banana Apple Oatmeal" at bounding box center [290, 187] width 83 height 14
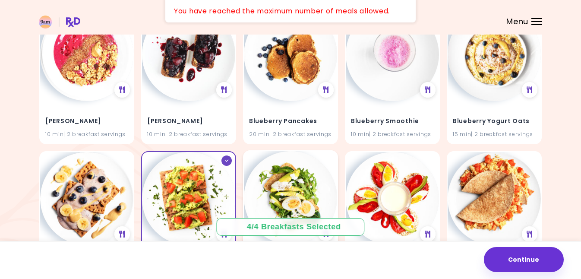
scroll to position [843, 0]
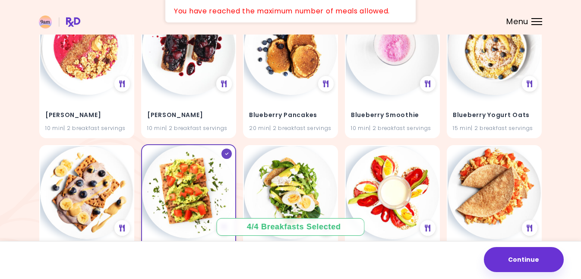
click at [191, 201] on img at bounding box center [188, 191] width 93 height 93
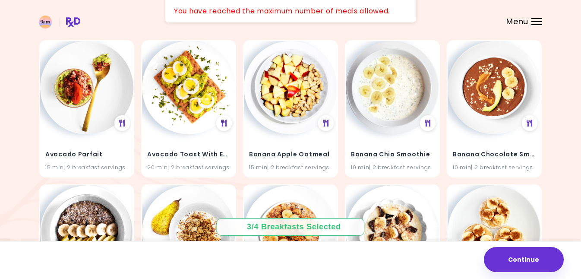
scroll to position [369, 0]
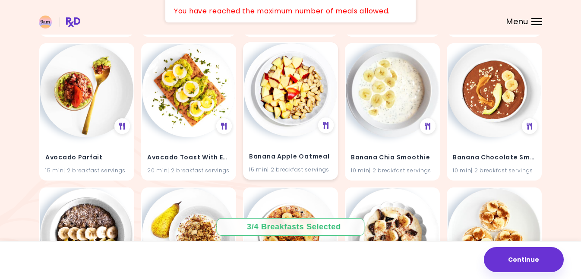
click at [284, 130] on img at bounding box center [290, 89] width 93 height 93
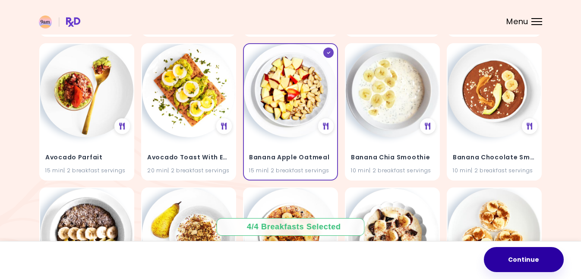
click at [519, 261] on button "Continue" at bounding box center [524, 259] width 80 height 25
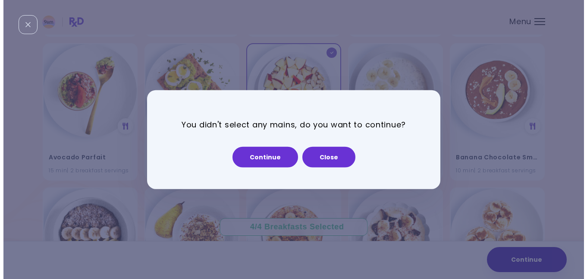
scroll to position [371, 0]
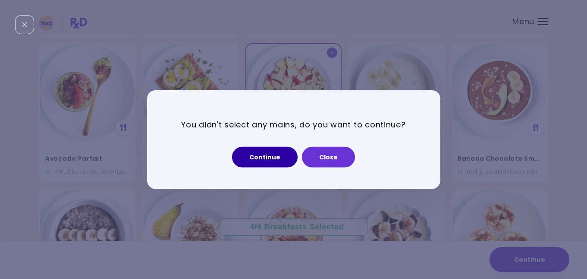
click at [280, 157] on button "Continue" at bounding box center [265, 156] width 66 height 21
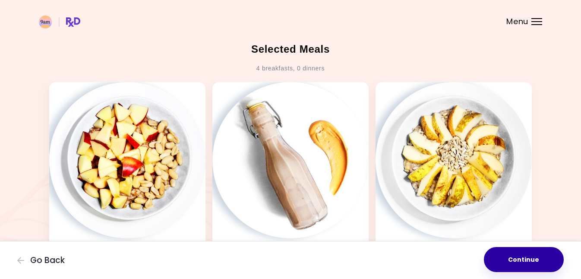
click at [532, 255] on button "Continue" at bounding box center [524, 259] width 80 height 25
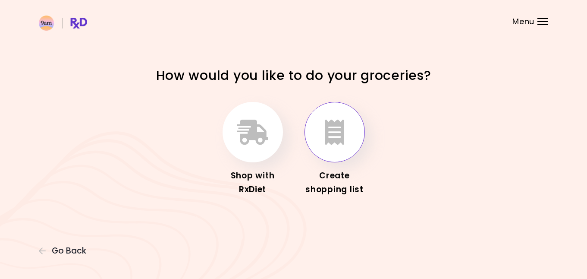
click at [344, 159] on button "button" at bounding box center [335, 132] width 60 height 60
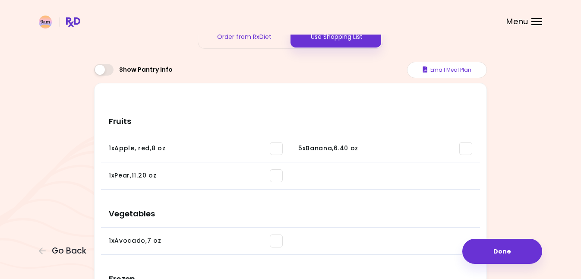
scroll to position [39, 0]
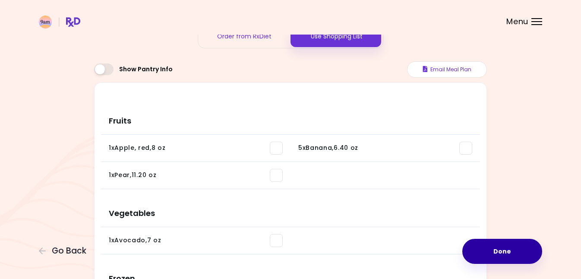
click at [500, 254] on button "Done" at bounding box center [502, 251] width 80 height 25
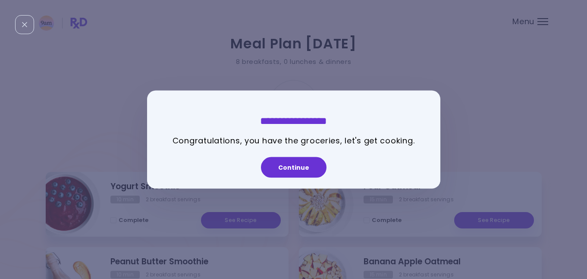
click at [469, 170] on div "**********" at bounding box center [293, 139] width 587 height 279
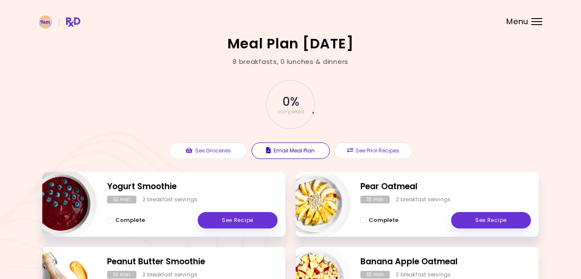
click at [308, 148] on button "Email Meal Plan" at bounding box center [291, 150] width 78 height 16
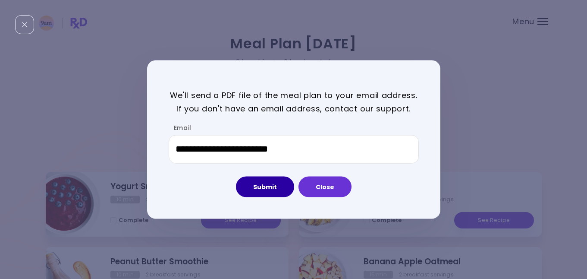
click at [275, 183] on button "Submit" at bounding box center [265, 186] width 58 height 21
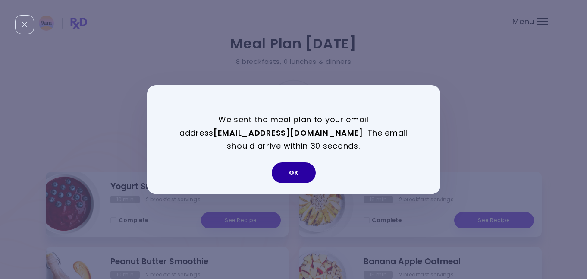
click at [296, 173] on button "OK" at bounding box center [294, 172] width 44 height 21
